Goal: Complete application form

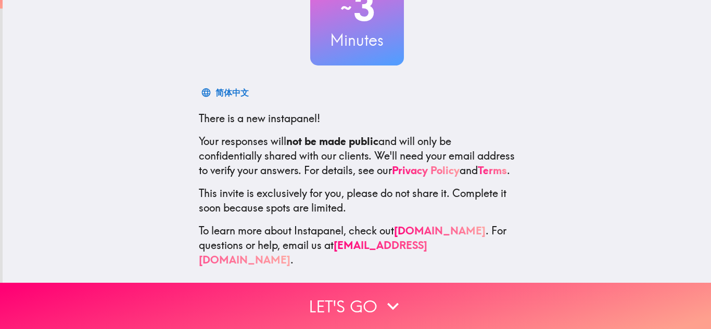
scroll to position [96, 0]
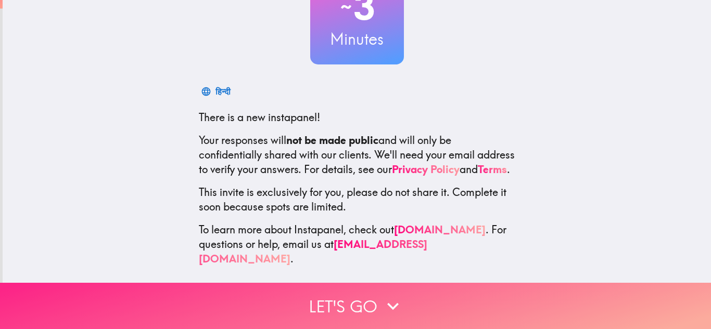
click at [391, 303] on icon "button" at bounding box center [392, 306] width 23 height 23
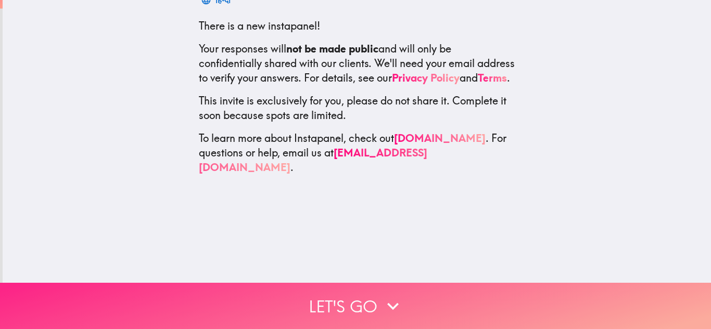
scroll to position [0, 0]
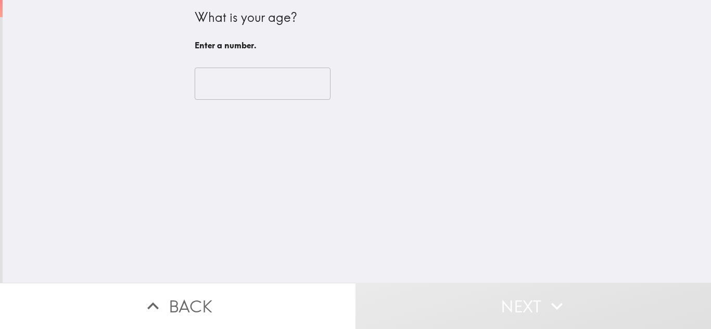
click at [281, 87] on input "number" at bounding box center [263, 84] width 136 height 32
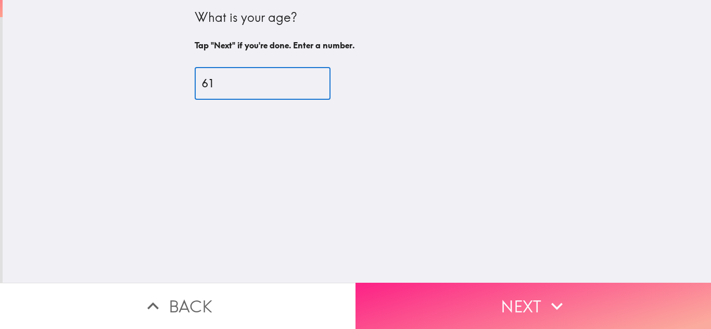
type input "61"
click at [485, 302] on button "Next" at bounding box center [532, 306] width 355 height 46
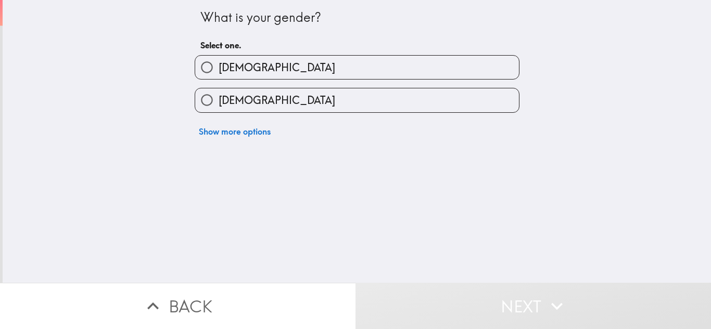
click at [336, 92] on label "[DEMOGRAPHIC_DATA]" at bounding box center [357, 99] width 324 height 23
click at [218, 92] on input "[DEMOGRAPHIC_DATA]" at bounding box center [206, 99] width 23 height 23
radio input "true"
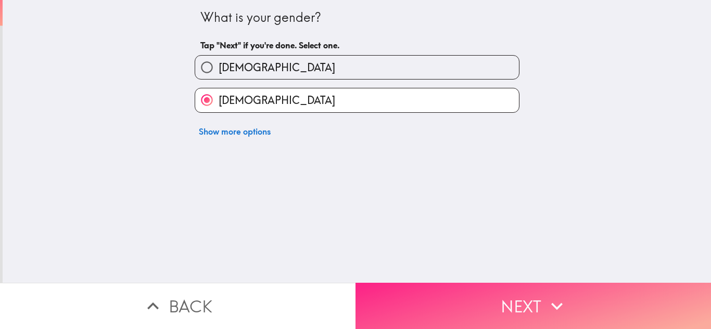
click at [508, 298] on button "Next" at bounding box center [532, 306] width 355 height 46
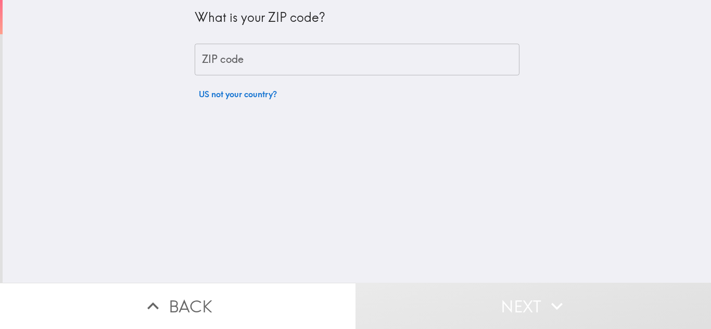
click at [309, 61] on input "ZIP code" at bounding box center [357, 60] width 325 height 32
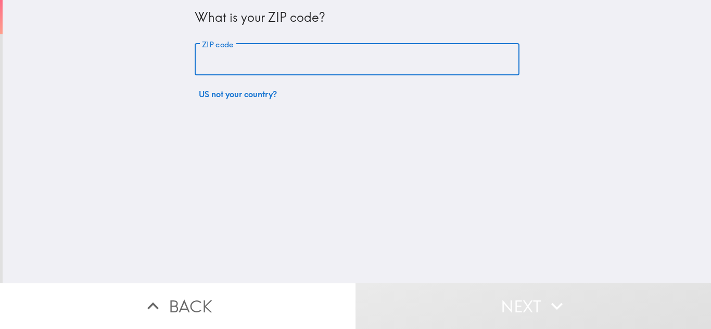
type input "39648"
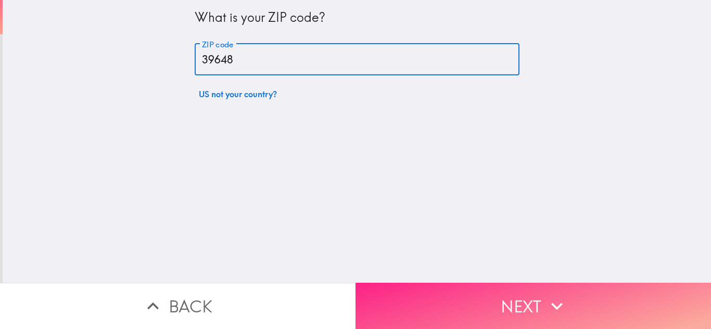
click at [518, 291] on button "Next" at bounding box center [532, 306] width 355 height 46
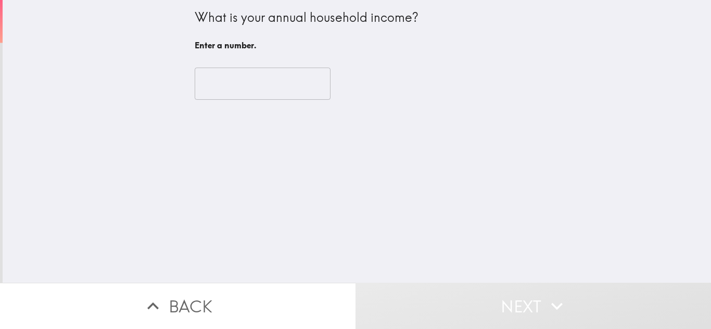
click at [263, 87] on input "number" at bounding box center [263, 84] width 136 height 32
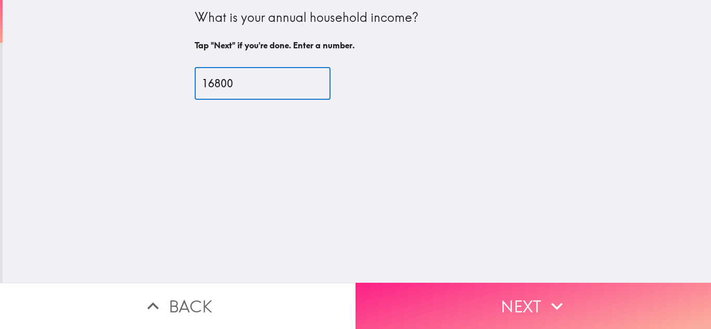
type input "16800"
click at [513, 301] on button "Next" at bounding box center [532, 306] width 355 height 46
